Goal: Go to known website: Go to known website

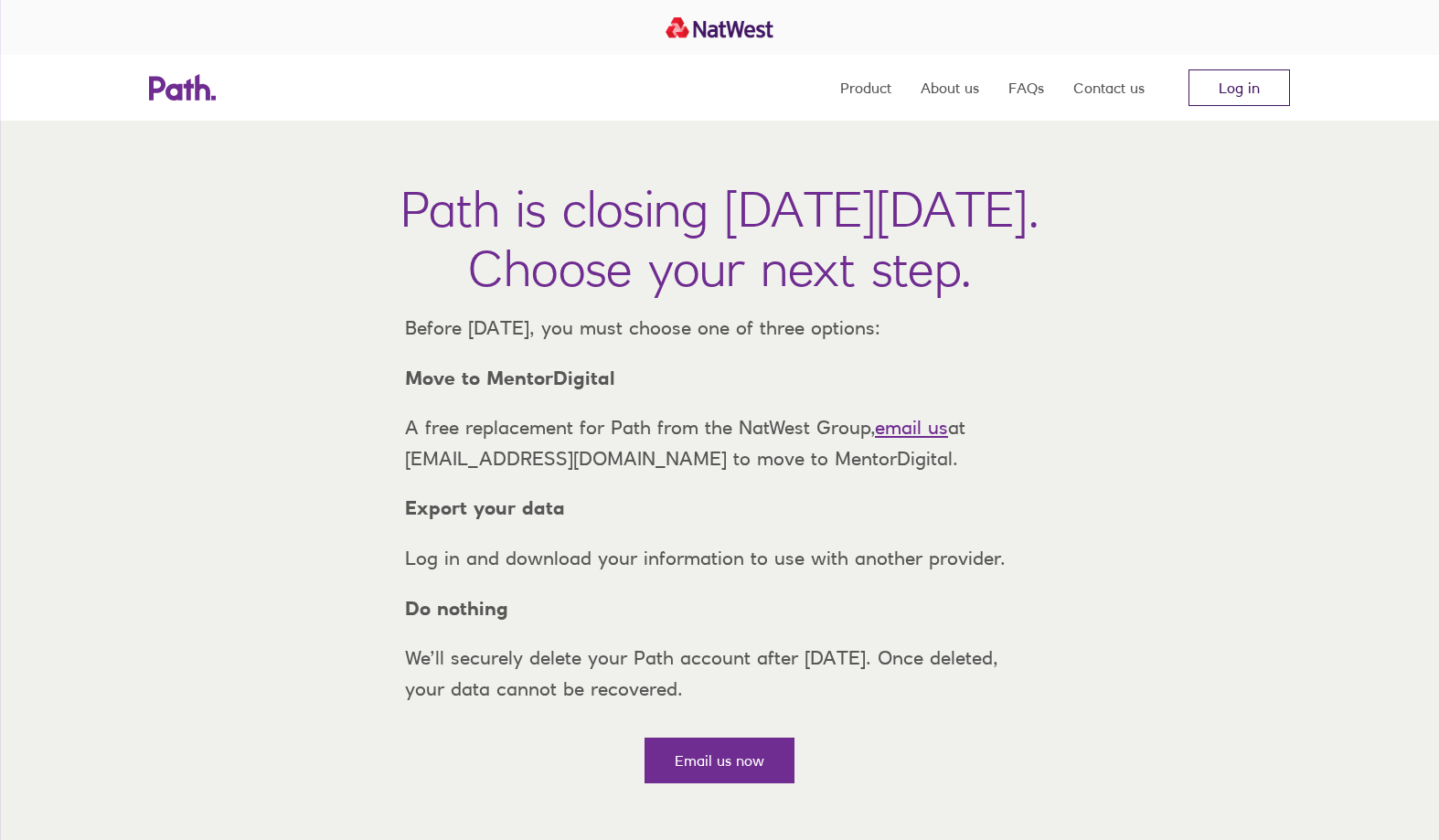
click at [1239, 79] on link "Log in" at bounding box center [1238, 87] width 101 height 36
